Goal: Task Accomplishment & Management: Use online tool/utility

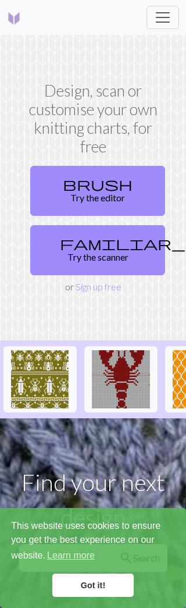
click at [116, 281] on link "Sign up free" at bounding box center [99, 286] width 46 height 11
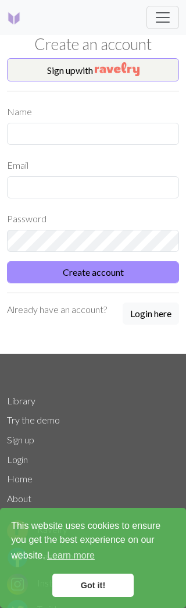
click at [148, 73] on button "Sign up with" at bounding box center [93, 69] width 172 height 23
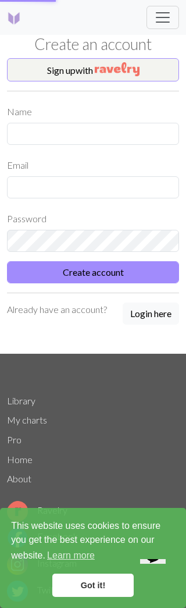
scroll to position [1, 0]
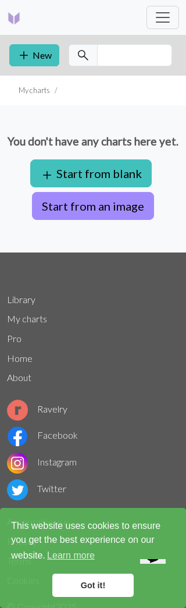
click at [126, 220] on button "Start from an image" at bounding box center [93, 206] width 122 height 28
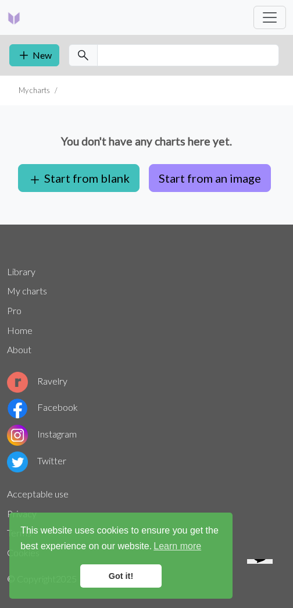
click at [41, 61] on button "add New" at bounding box center [34, 55] width 50 height 22
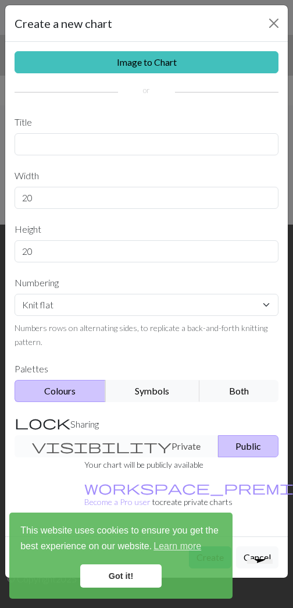
click at [116, 446] on div "visibility Private Public" at bounding box center [147, 446] width 278 height 22
click at [136, 580] on link "Got it!" at bounding box center [120, 576] width 81 height 23
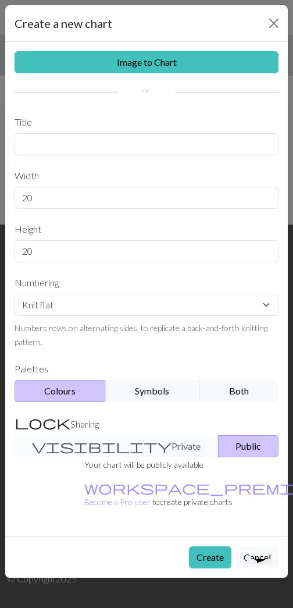
click at [84, 445] on div "visibility Private Public" at bounding box center [147, 446] width 278 height 22
click at [186, 15] on button "Close" at bounding box center [274, 23] width 19 height 19
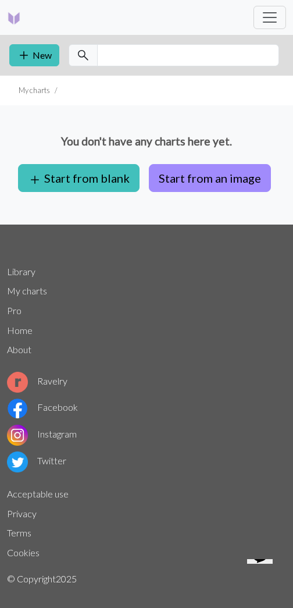
click at [116, 178] on button "add Start from blank" at bounding box center [79, 178] width 122 height 28
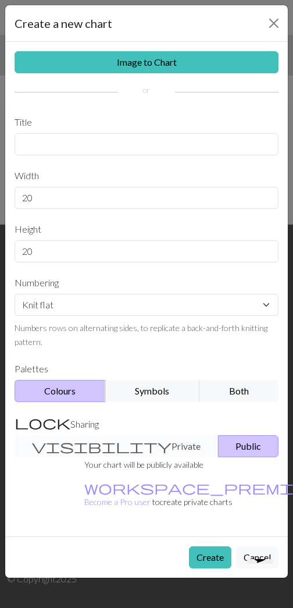
click at [186, 22] on button "Close" at bounding box center [274, 23] width 19 height 19
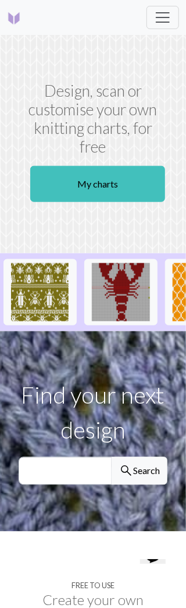
scroll to position [1, 0]
